Goal: Information Seeking & Learning: Check status

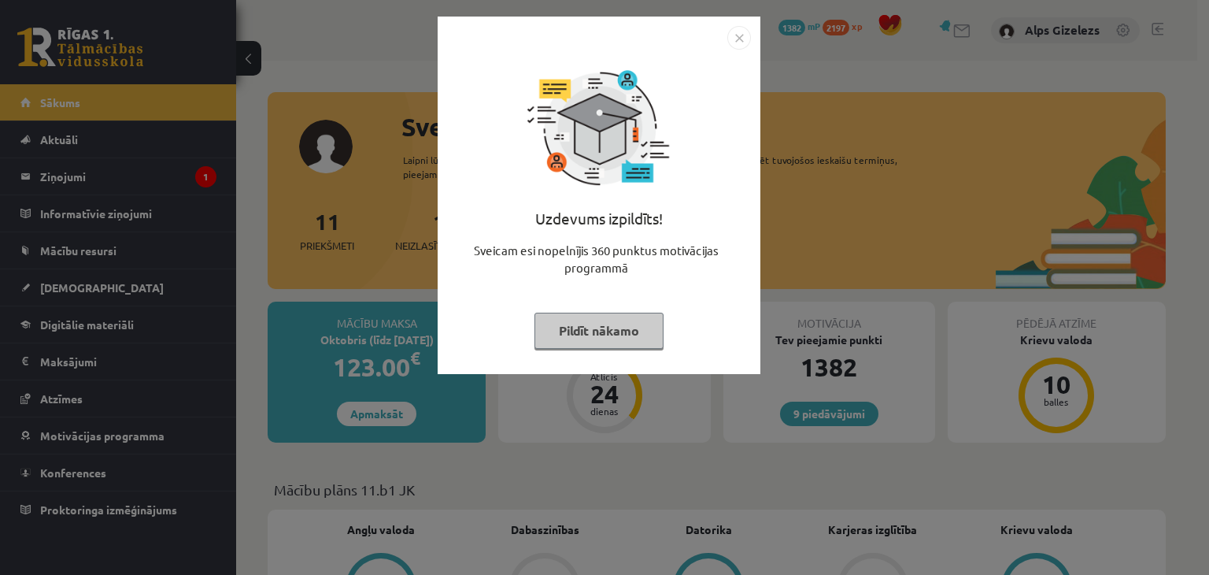
click at [564, 349] on div "Uzdevums izpildīts! Sveicam esi nopelnījis 360 punktus motivācijas programmā Pi…" at bounding box center [599, 207] width 304 height 315
click at [570, 332] on button "Pildīt nākamo" at bounding box center [599, 331] width 129 height 36
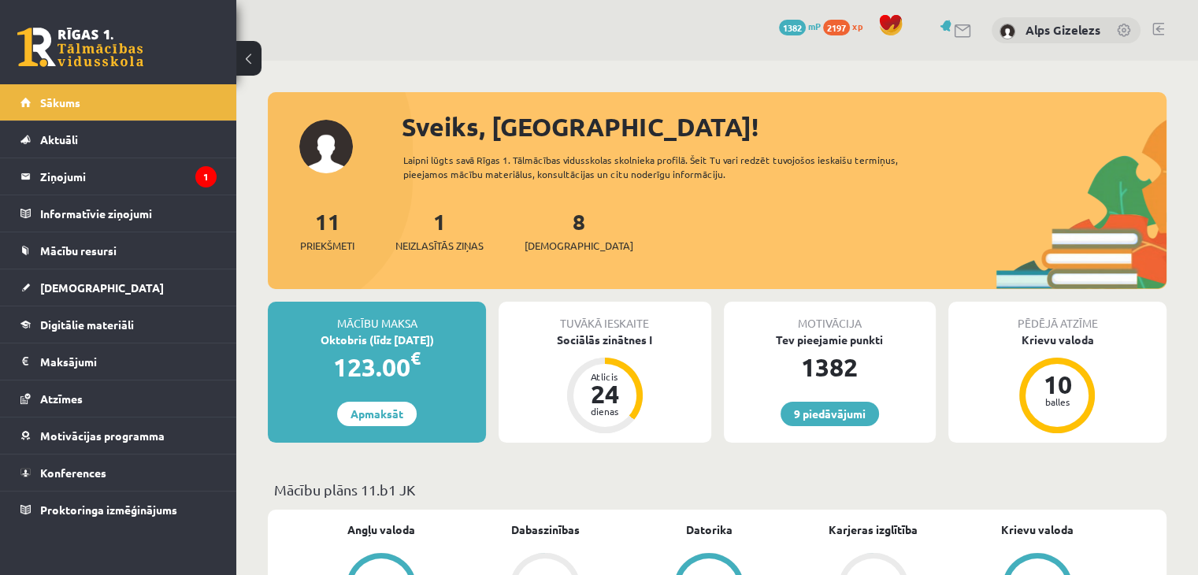
click at [661, 492] on p "Mācību plāns 11.b1 JK" at bounding box center [717, 489] width 886 height 21
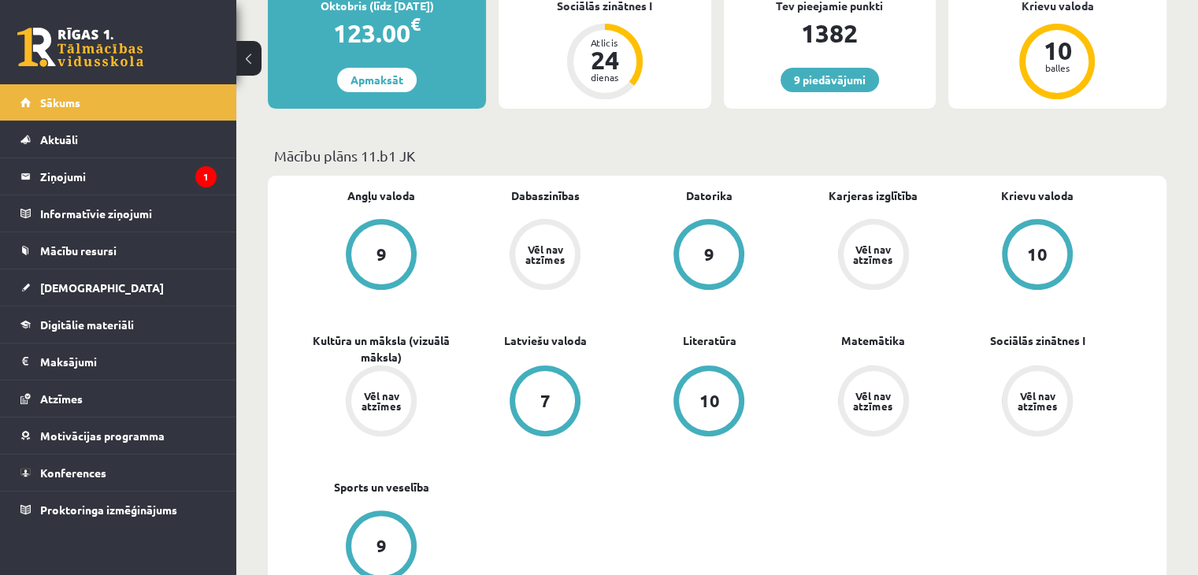
scroll to position [346, 0]
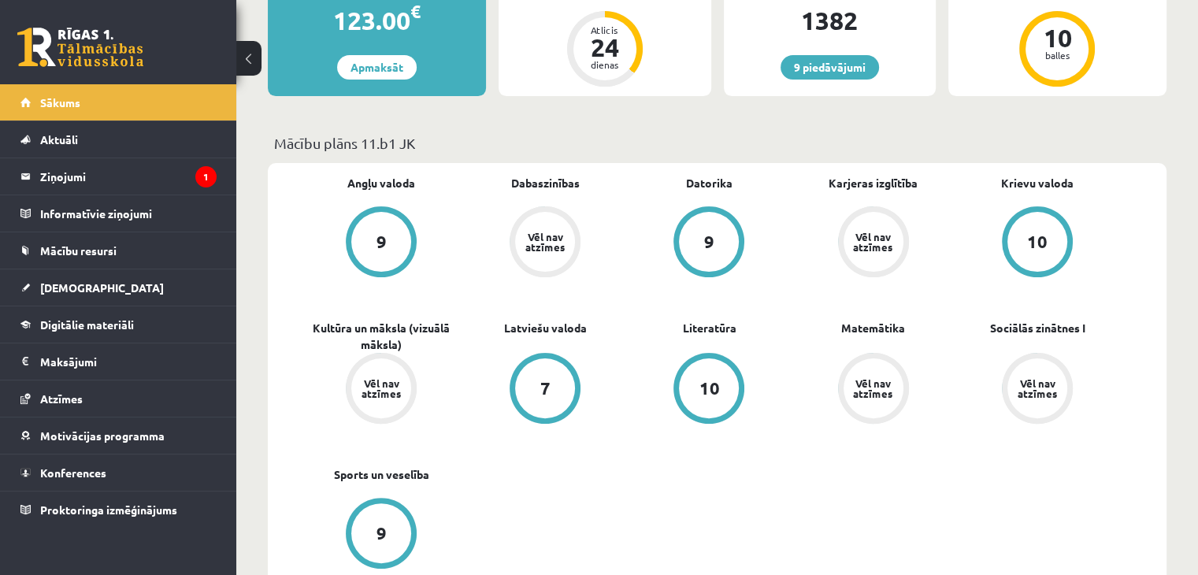
click at [1024, 250] on div "10" at bounding box center [1037, 242] width 60 height 60
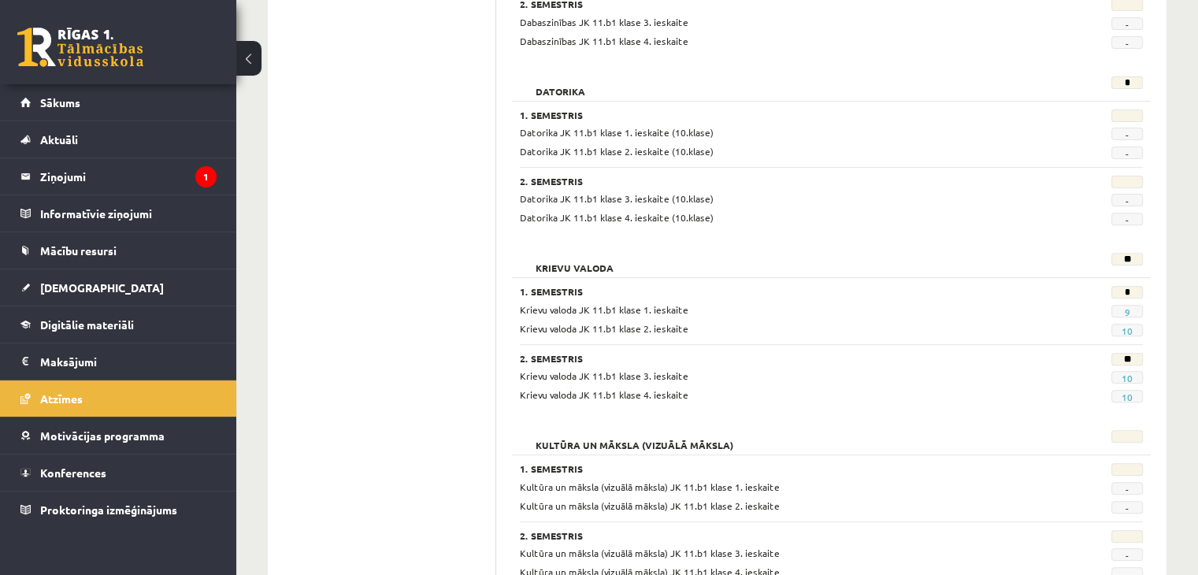
scroll to position [535, 0]
click at [57, 182] on legend "Ziņojumi 1" at bounding box center [128, 176] width 176 height 36
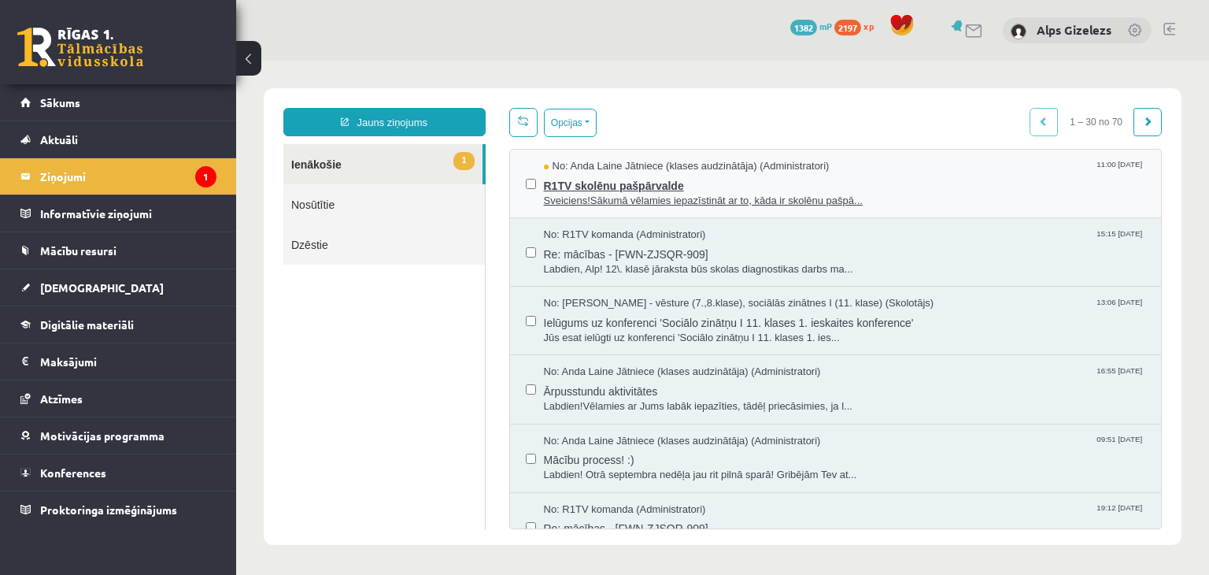
click at [621, 189] on span "R1TV skolēnu pašpārvalde" at bounding box center [845, 184] width 602 height 20
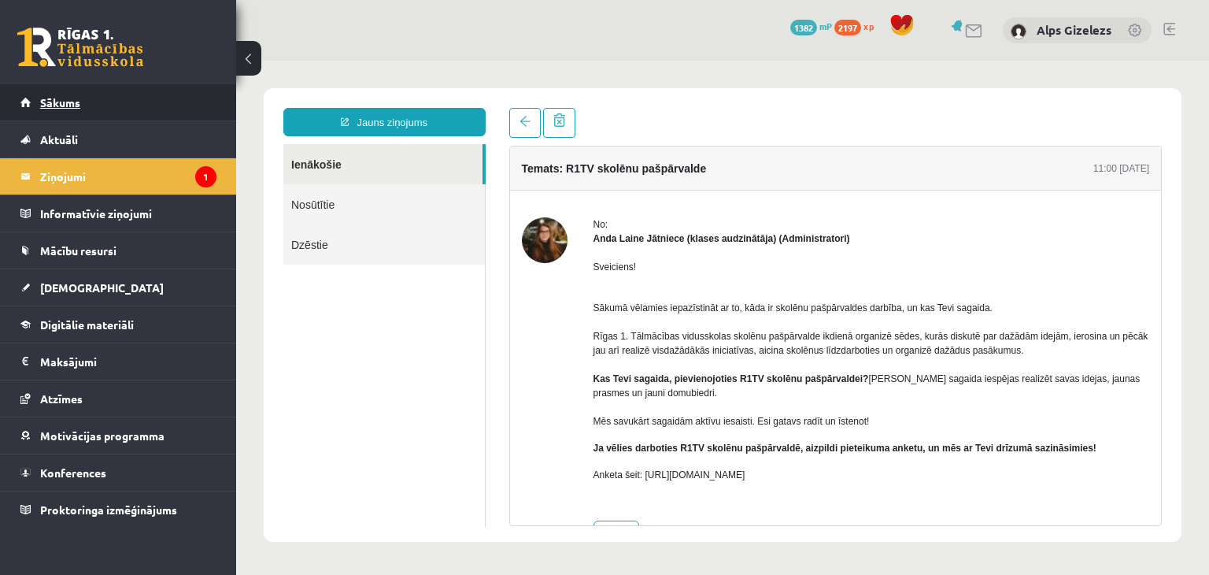
click at [69, 98] on span "Sākums" at bounding box center [60, 102] width 40 height 14
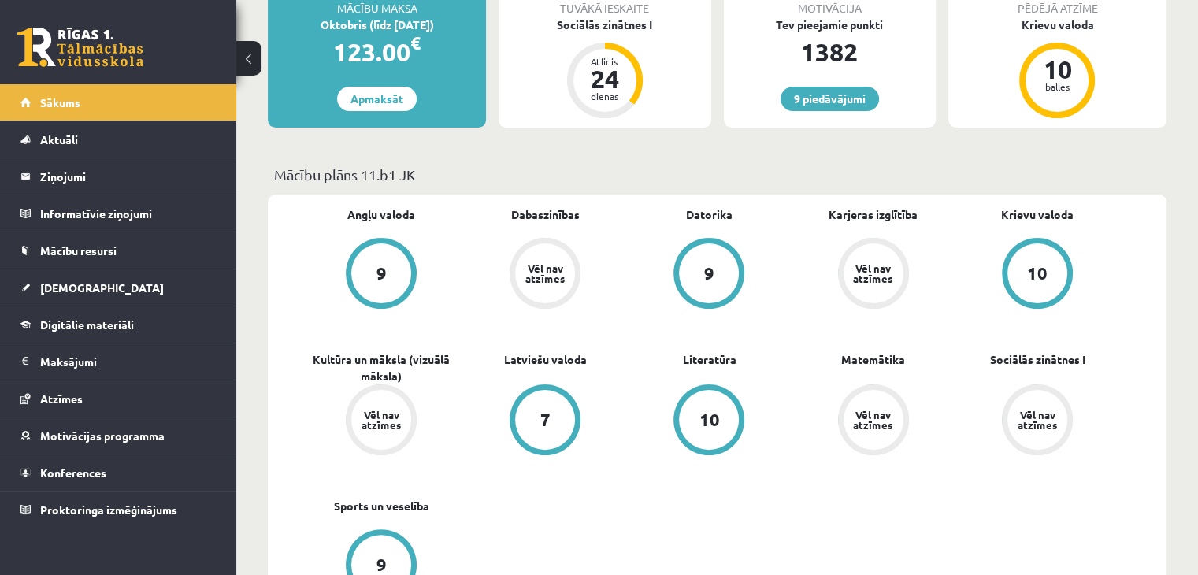
scroll to position [346, 0]
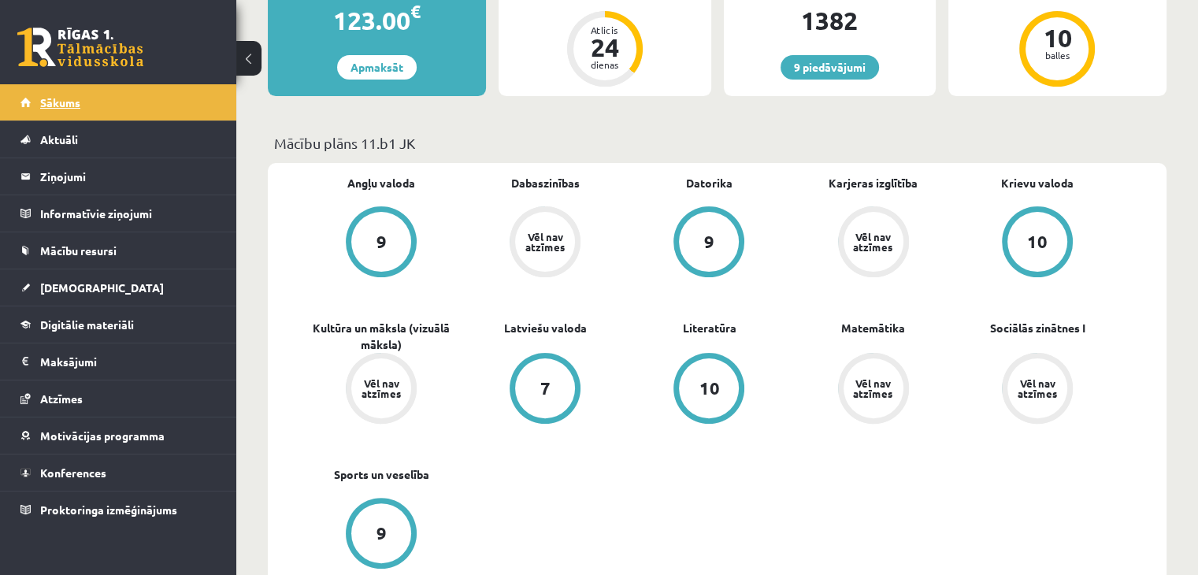
click at [69, 102] on span "Sākums" at bounding box center [60, 102] width 40 height 14
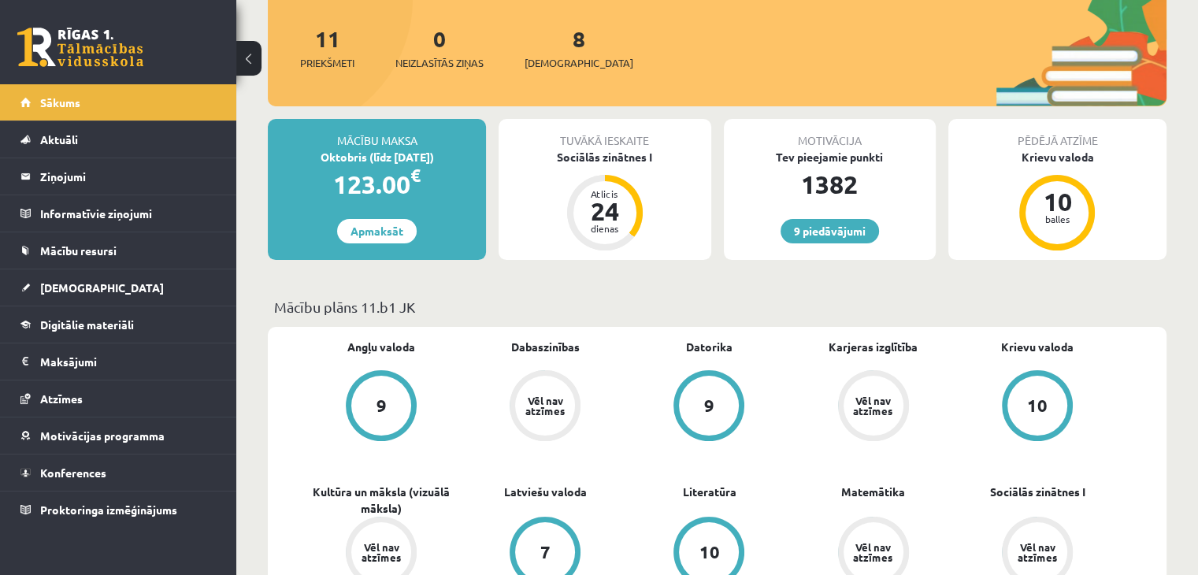
scroll to position [189, 0]
